Goal: Task Accomplishment & Management: Manage account settings

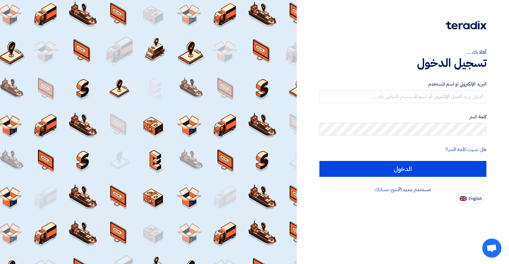
type input "[PERSON_NAME][EMAIL_ADDRESS][PERSON_NAME][DOMAIN_NAME]"
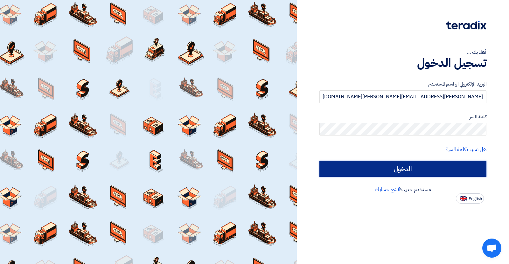
click at [373, 171] on input "الدخول" at bounding box center [402, 169] width 167 height 16
type input "Sign in"
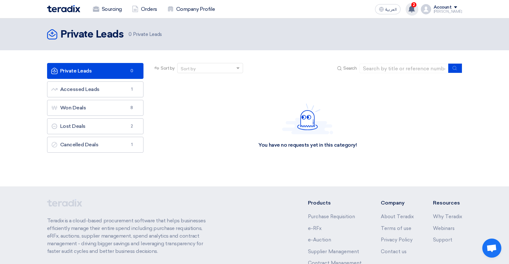
click at [415, 13] on div "2 Congratulations, Kayan Group has awarded "طباعة دفاتر - اكتوبر " request to y…" at bounding box center [412, 9] width 13 height 13
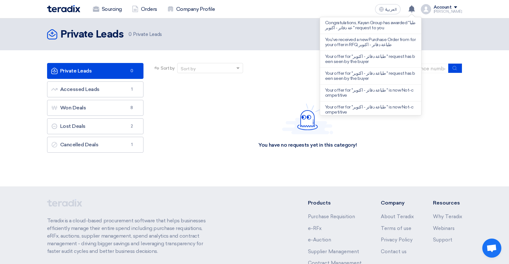
click at [180, 175] on section "Private Leads Private Leads 0 Accessed Leads Accessed Leads 1 Won Deals Won Dea…" at bounding box center [254, 118] width 509 height 136
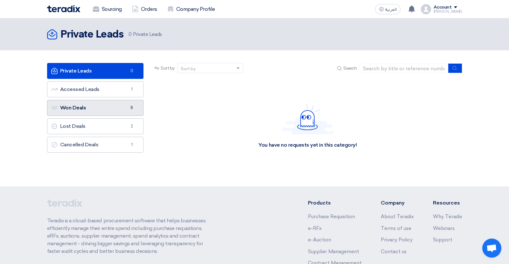
click at [101, 111] on link "Won Deals Won Deals 8" at bounding box center [95, 108] width 97 height 16
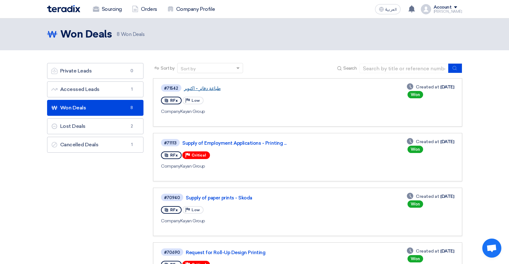
click at [211, 91] on link "طباعة دفاتر - اكتوبر" at bounding box center [263, 89] width 159 height 6
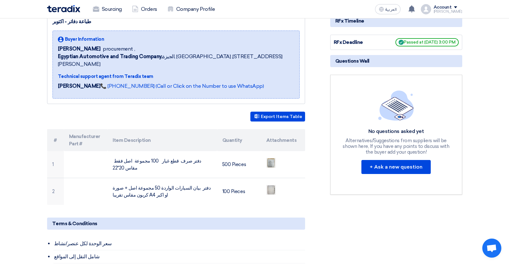
scroll to position [120, 0]
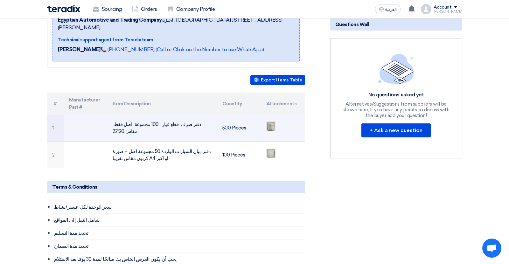
click at [197, 121] on td "دفتر صرف قطع غيار 100 مجموعة اصل فقط مقاس 20*22" at bounding box center [162, 127] width 110 height 27
copy td "دفتر صرف قطع غيار 100 مجموعة اصل فقط مقاس 20*22"
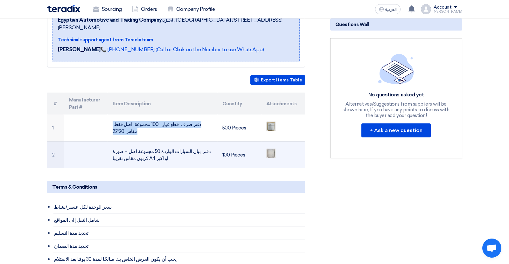
click at [151, 145] on td "دفتر بيان السيارات الواردة 50 مجموعة اصل + صورة كربون مقاس تقريبا A4 او اكبر" at bounding box center [162, 155] width 110 height 27
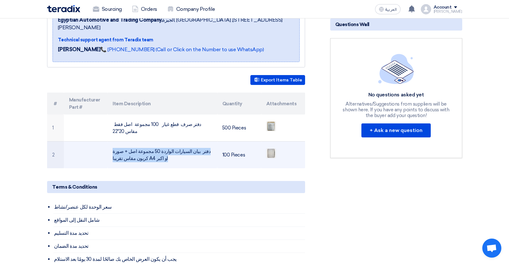
copy td "دفتر بيان السيارات الواردة 50 مجموعة اصل + صورة كربون مقاس تقريبا A4 او اكبر"
